Goal: Information Seeking & Learning: Learn about a topic

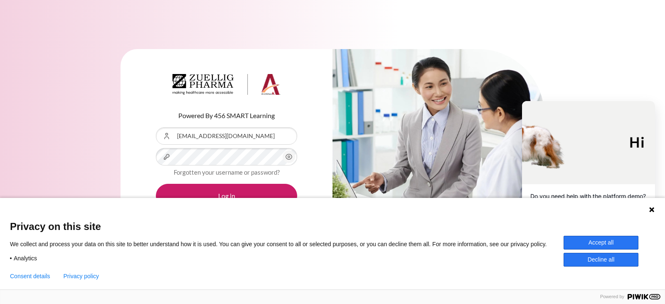
type input "[EMAIL_ADDRESS][DOMAIN_NAME]"
click at [607, 239] on button "Accept all" at bounding box center [600, 243] width 75 height 14
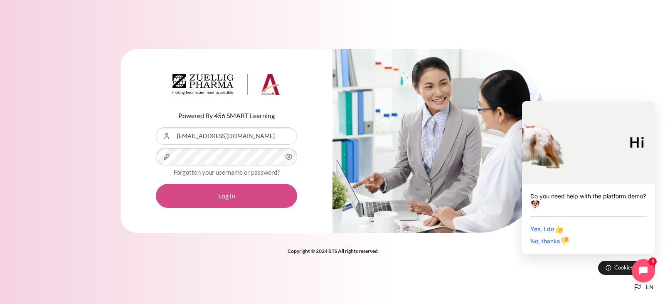
click at [226, 194] on button "Log in" at bounding box center [226, 196] width 141 height 24
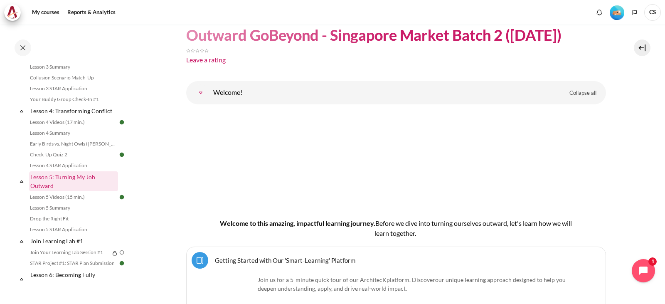
scroll to position [374, 0]
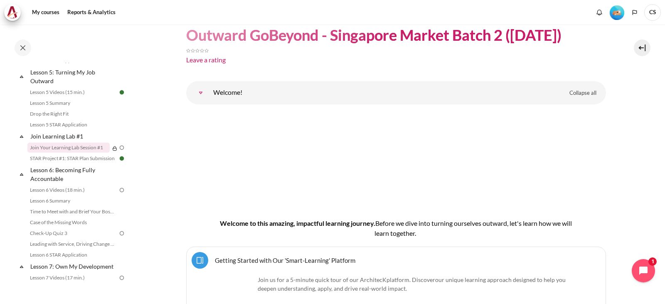
click at [90, 152] on link "Join Your Learning Lab Session #1" at bounding box center [68, 147] width 82 height 10
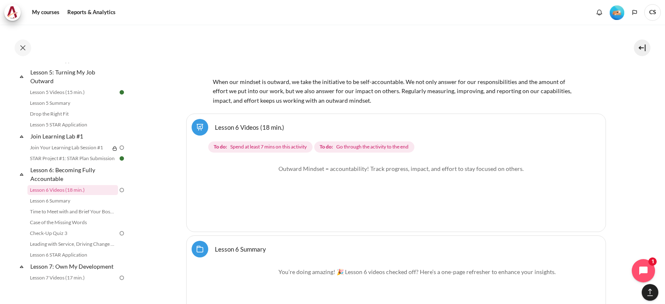
scroll to position [5479, 0]
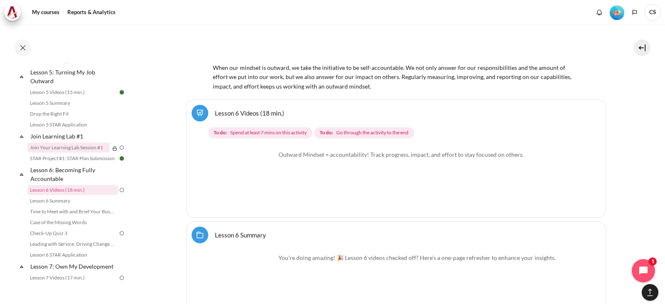
click at [69, 152] on link "Join Your Learning Lab Session #1" at bounding box center [68, 147] width 82 height 10
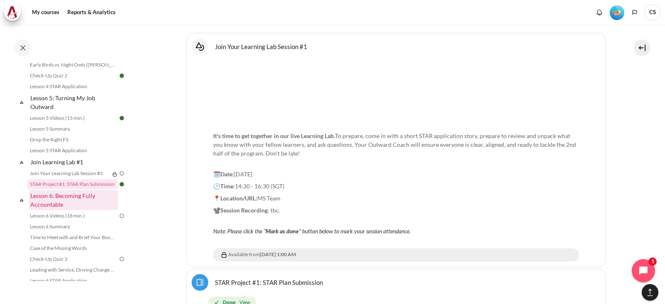
scroll to position [349, 0]
